Goal: Transaction & Acquisition: Obtain resource

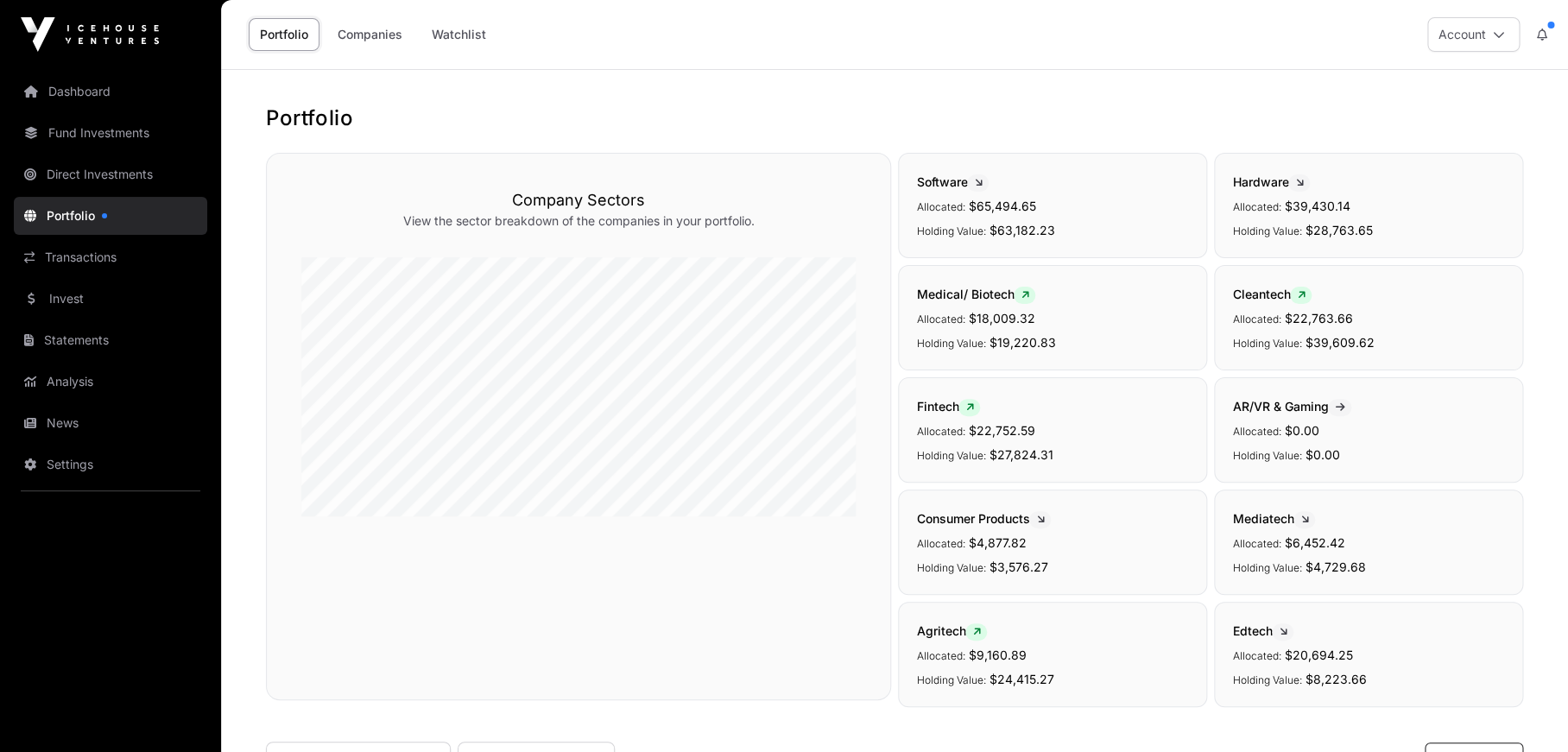
click at [365, 38] on link "Companies" at bounding box center [370, 35] width 87 height 33
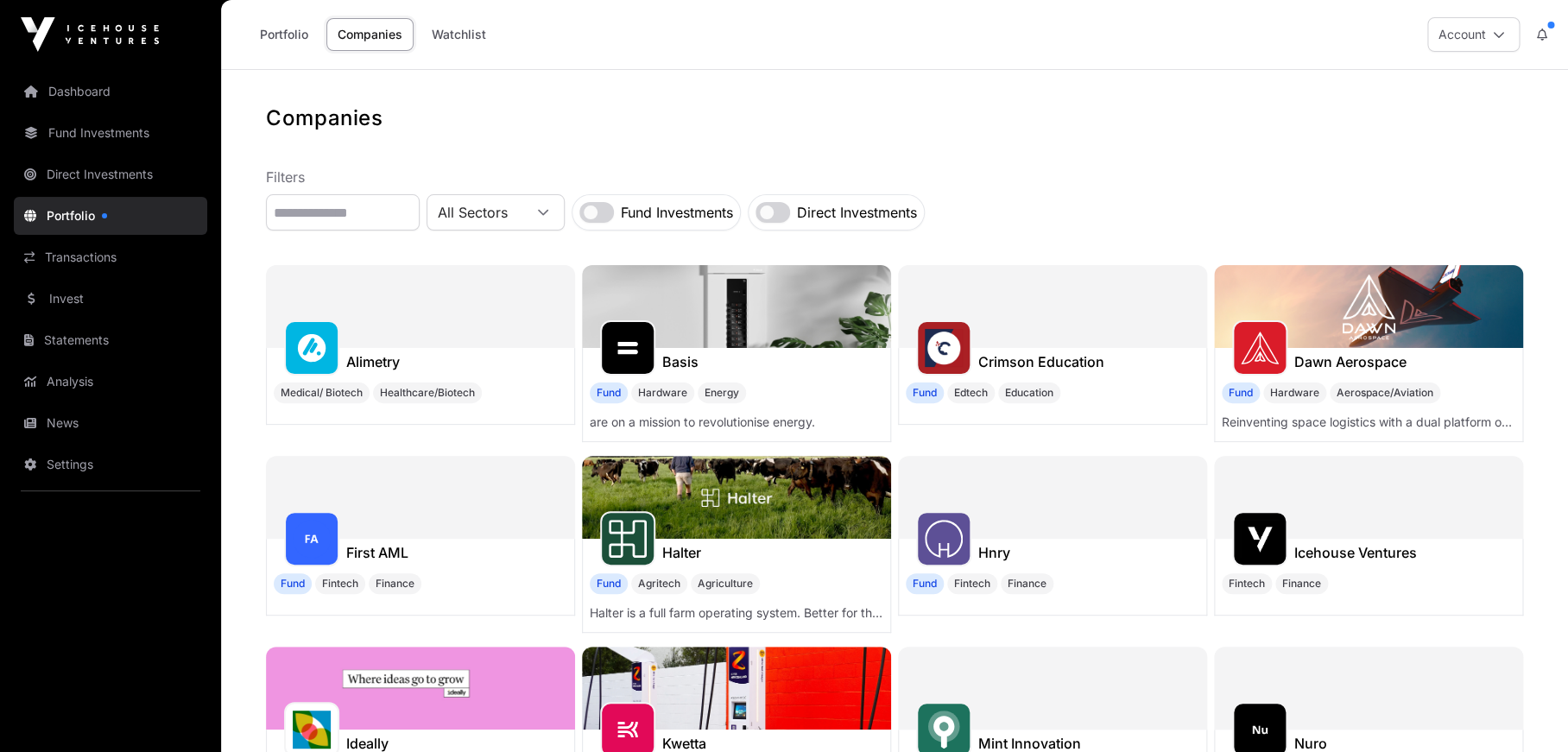
click at [358, 35] on link "Companies" at bounding box center [370, 35] width 87 height 33
click at [377, 219] on input "text" at bounding box center [343, 212] width 154 height 37
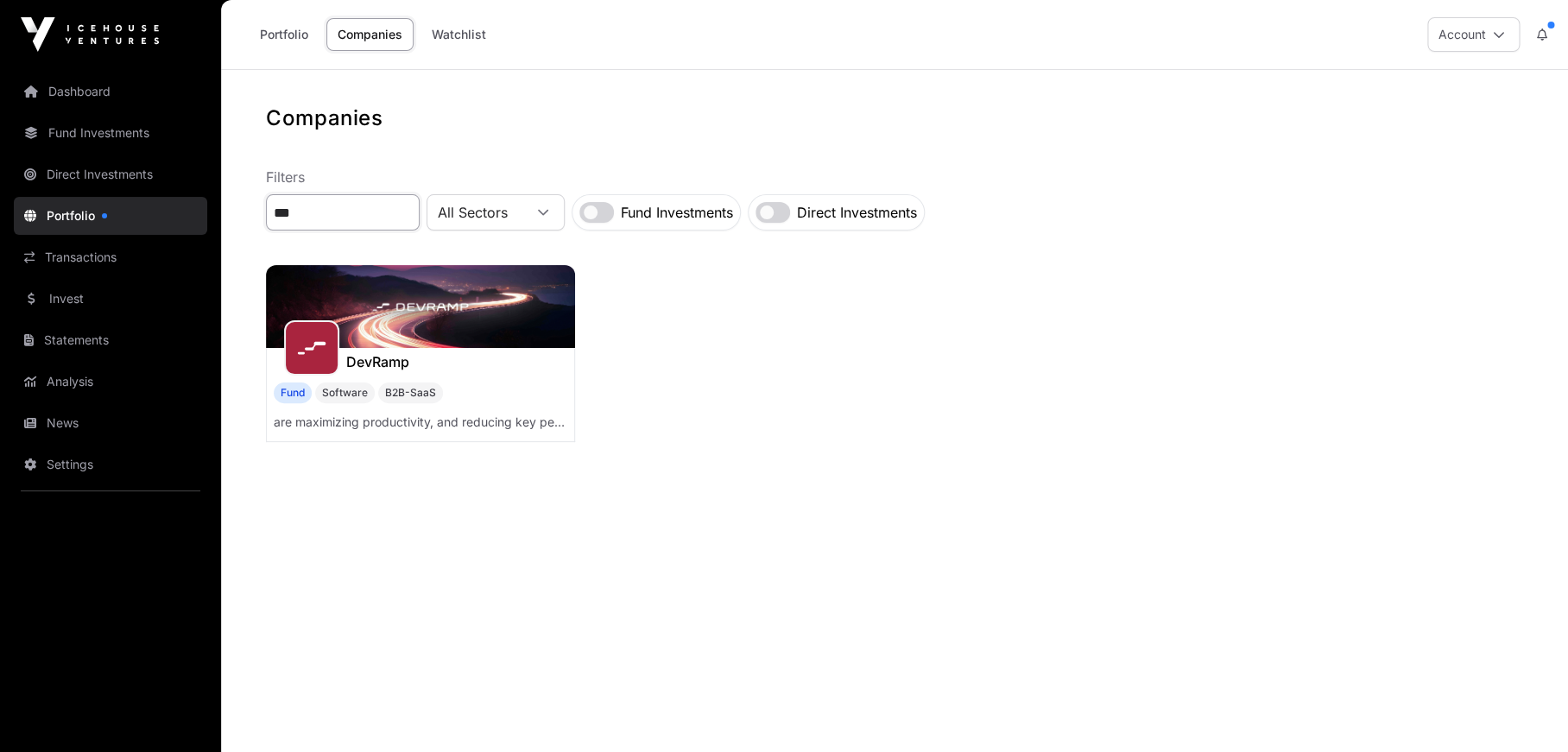
type input "***"
click at [420, 320] on img at bounding box center [421, 306] width 309 height 83
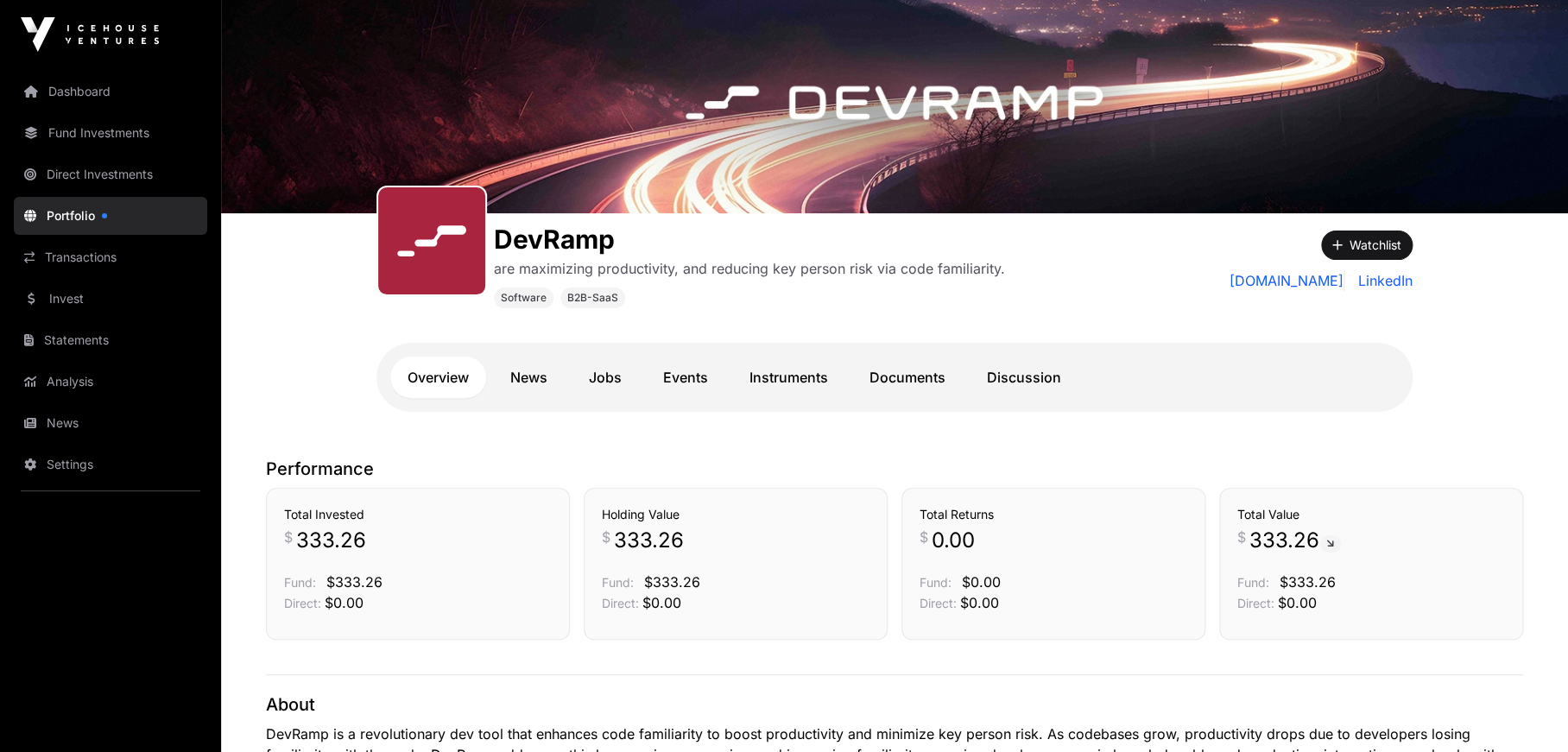
scroll to position [92, 0]
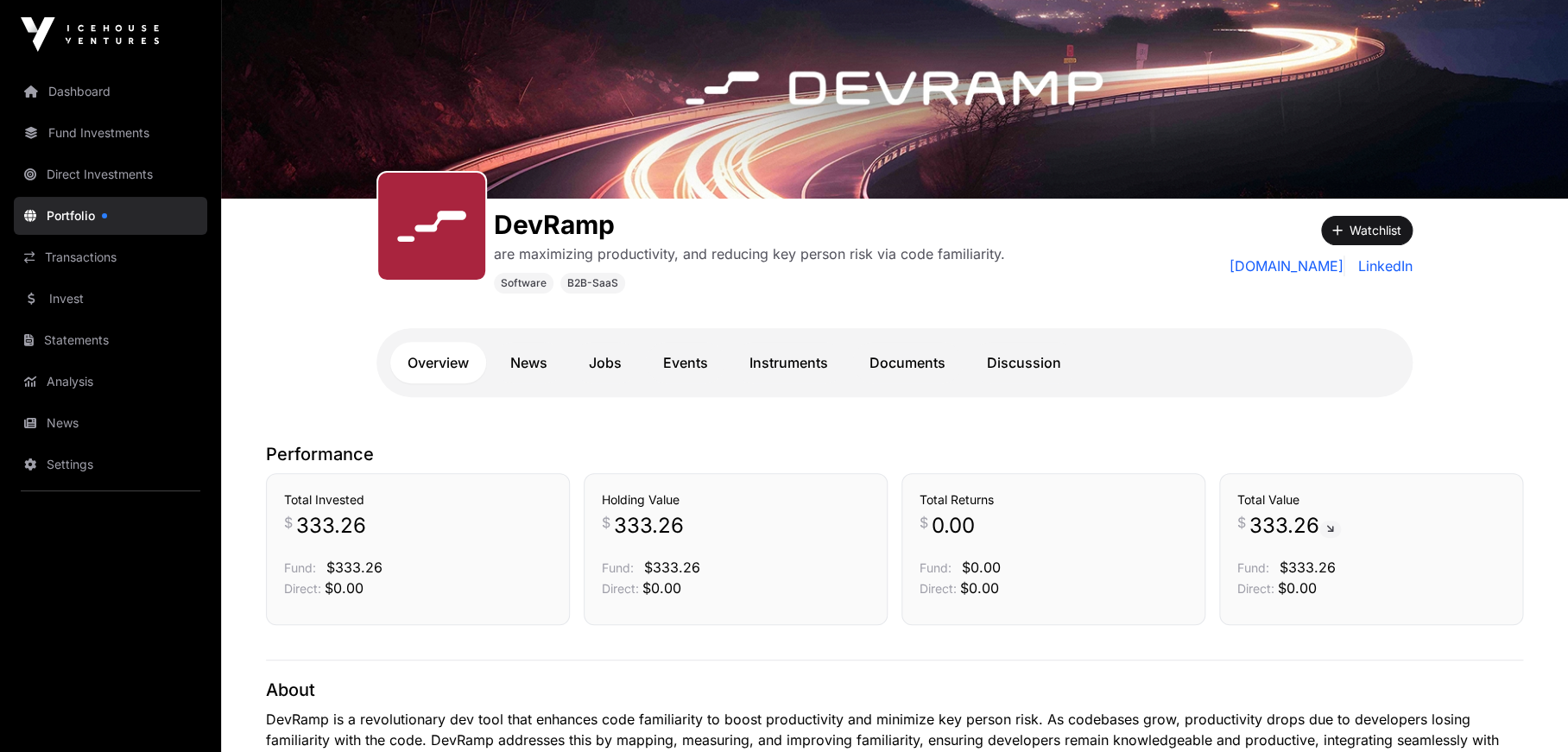
click at [924, 369] on link "Documents" at bounding box center [908, 362] width 111 height 41
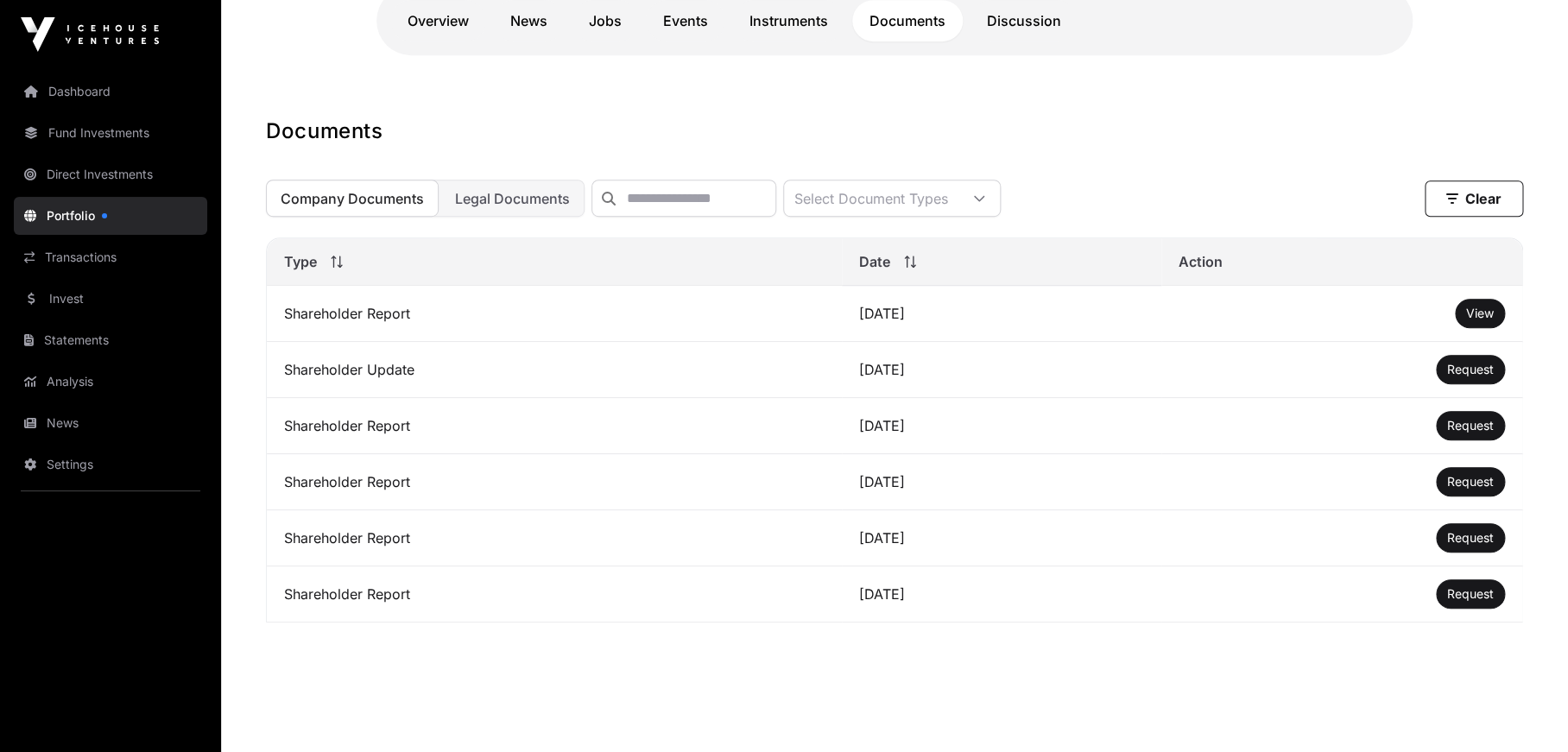
scroll to position [462, 0]
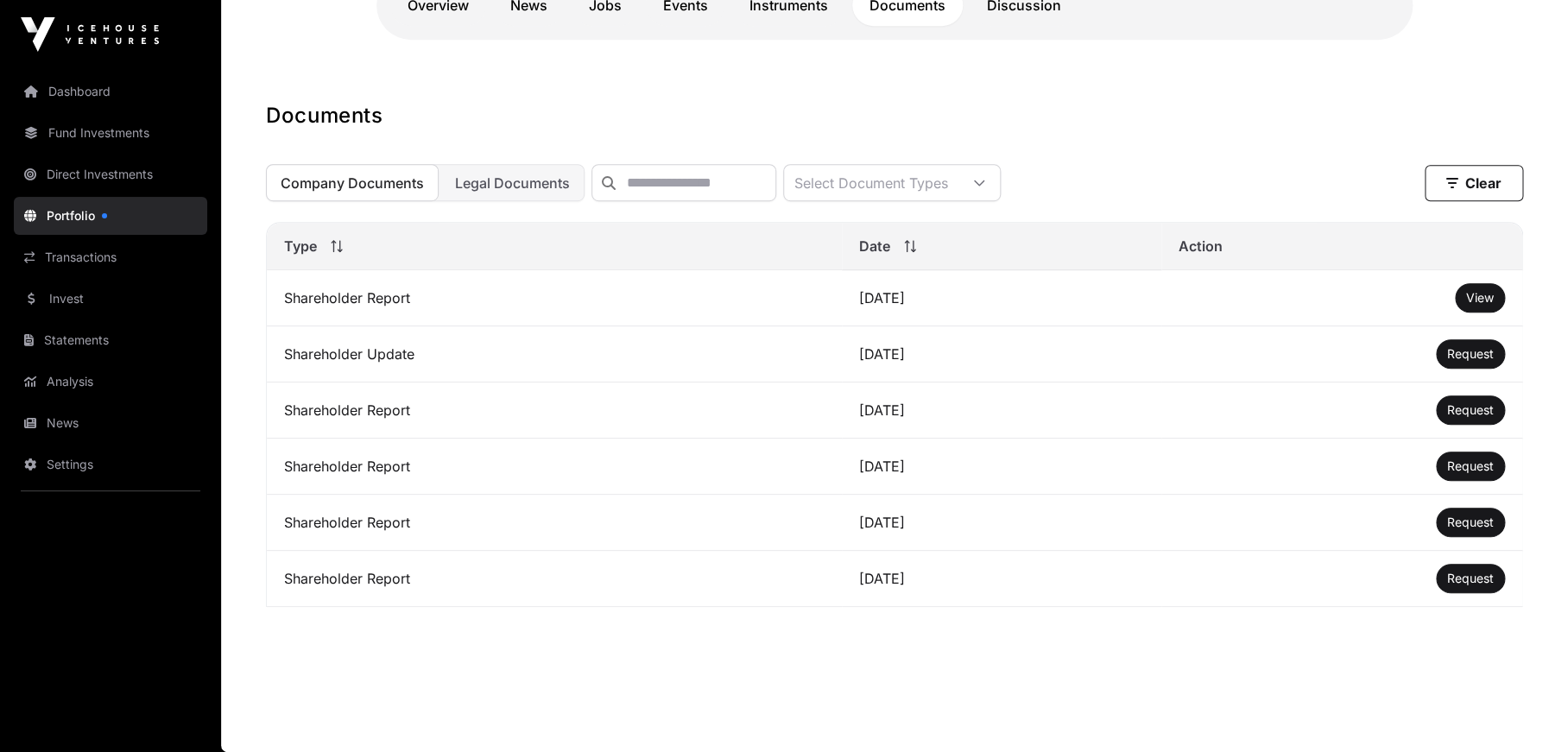
click at [1480, 301] on span "View" at bounding box center [1480, 297] width 27 height 15
